Goal: Information Seeking & Learning: Learn about a topic

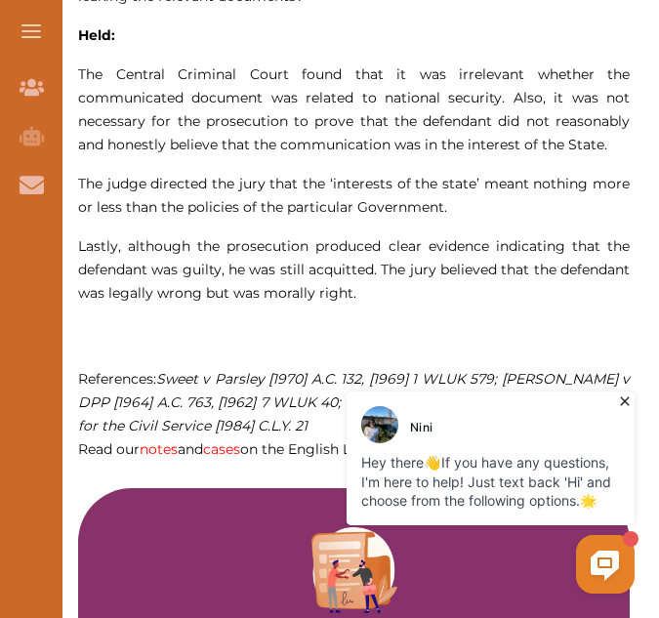
scroll to position [1562, 0]
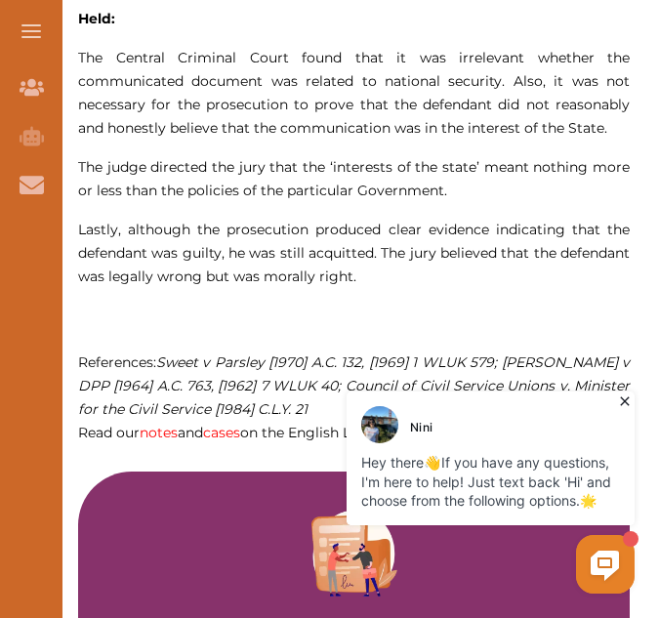
click at [142, 345] on p at bounding box center [353, 338] width 551 height 23
click at [141, 146] on div at bounding box center [329, 172] width 439 height 55
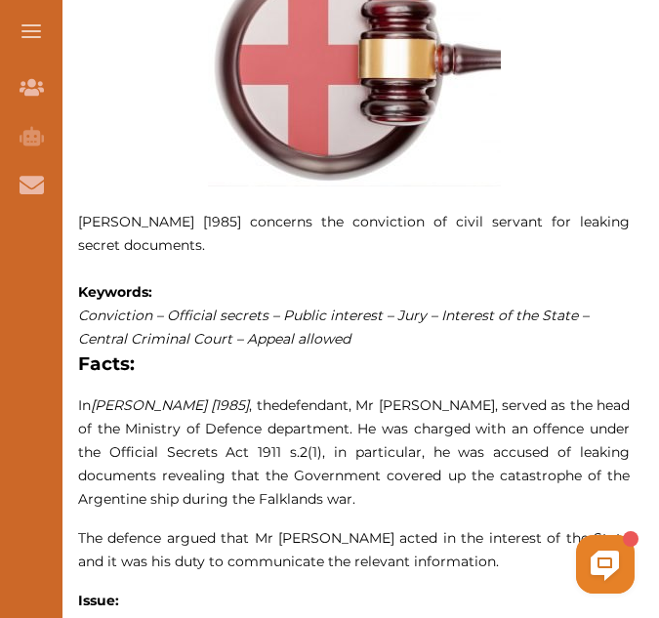
scroll to position [875, 0]
